Goal: Transaction & Acquisition: Purchase product/service

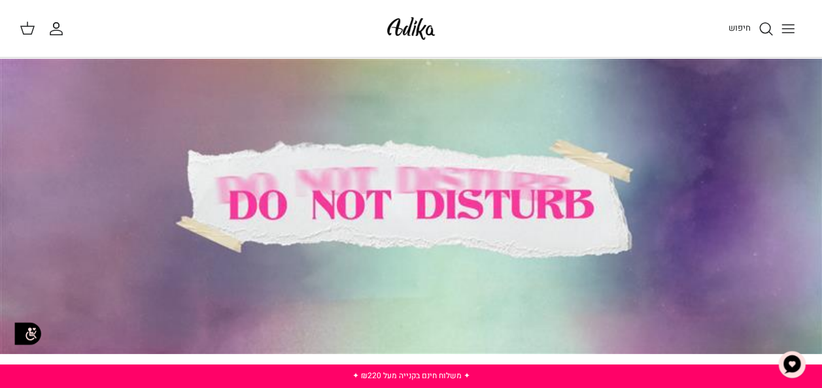
click at [766, 27] on icon "חיפוש" at bounding box center [766, 29] width 16 height 16
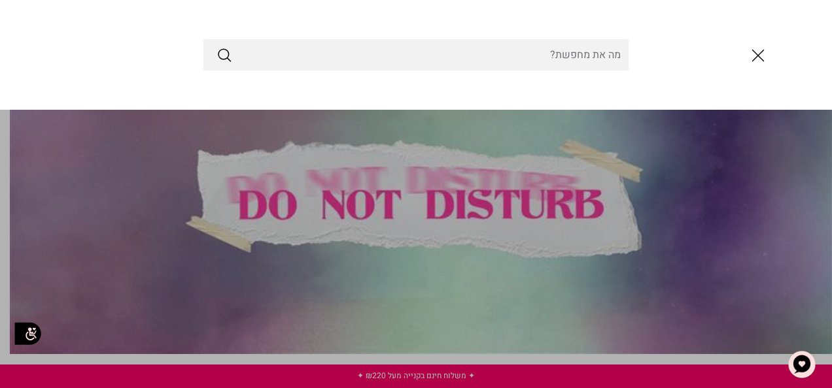
click at [539, 46] on input "Search Store" at bounding box center [415, 54] width 425 height 31
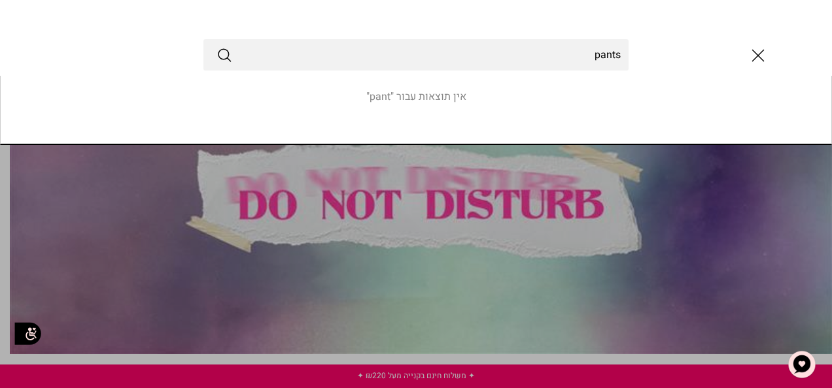
type input "pants"
click at [216, 46] on button "Submit" at bounding box center [224, 54] width 16 height 17
